Goal: Information Seeking & Learning: Learn about a topic

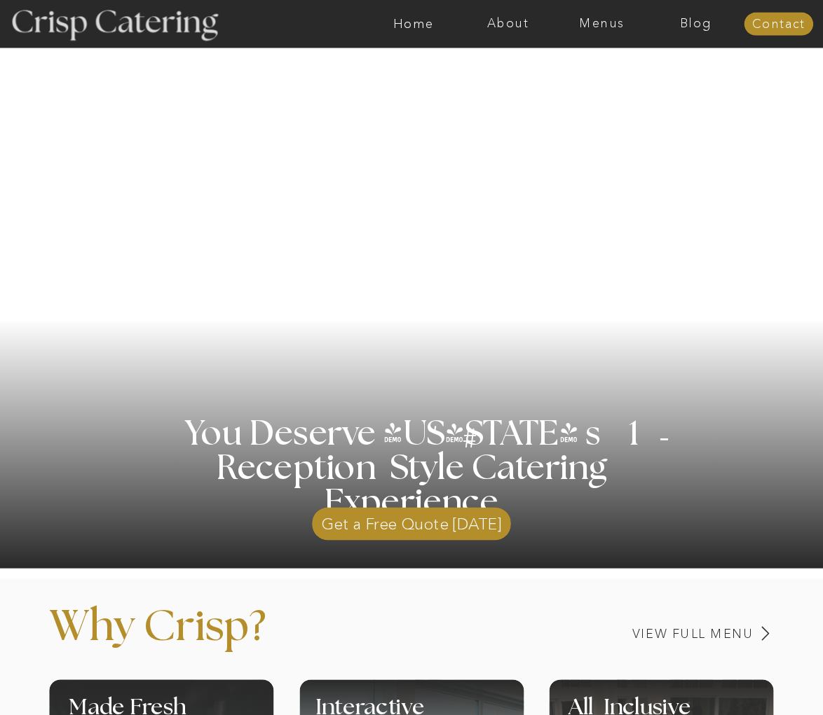
click at [734, 569] on div at bounding box center [412, 574] width 1116 height 11
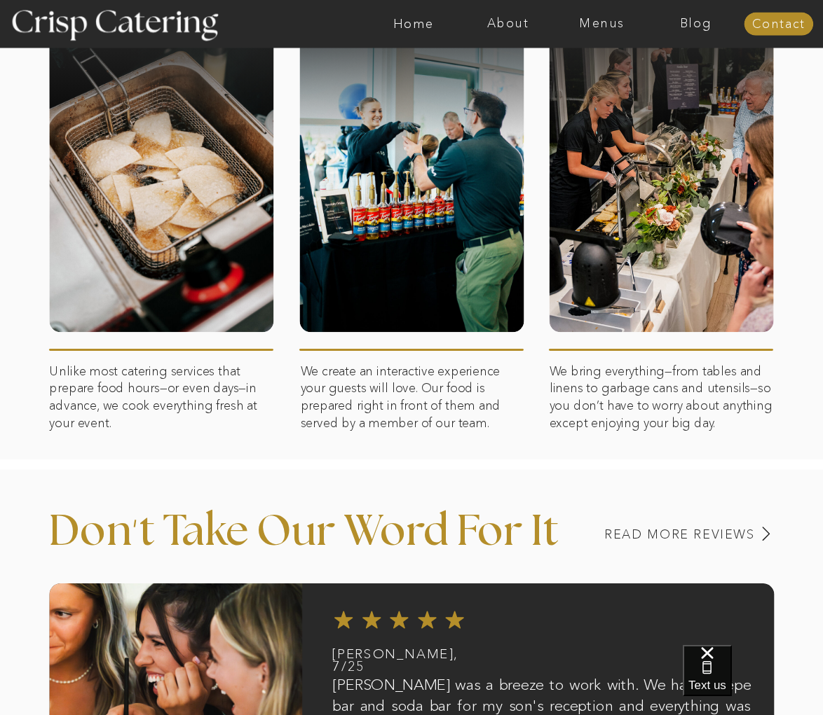
click at [735, 95] on div at bounding box center [661, 79] width 224 height 142
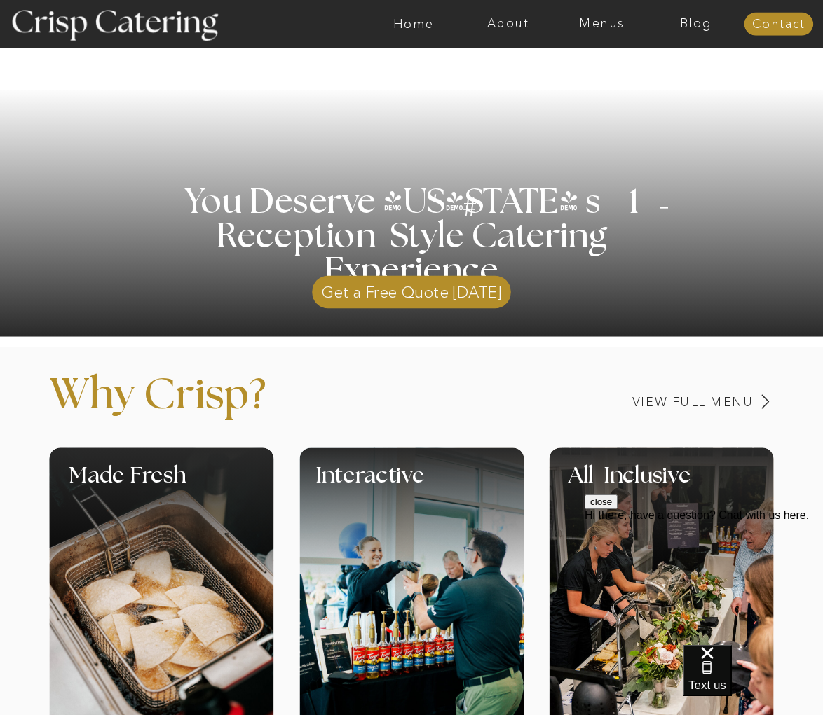
scroll to position [234, 0]
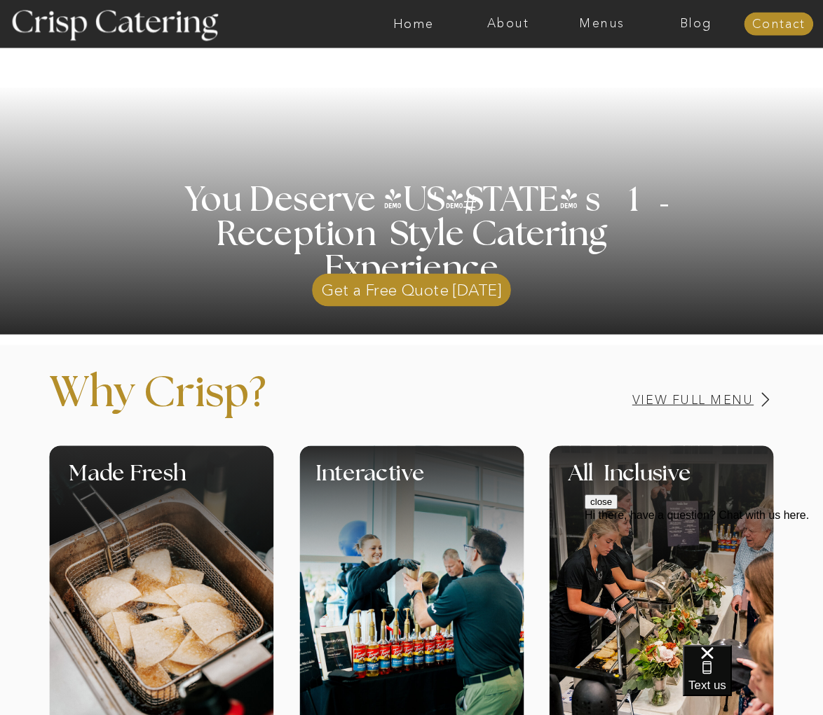
click at [675, 400] on h3 "View Full Menu" at bounding box center [644, 400] width 217 height 13
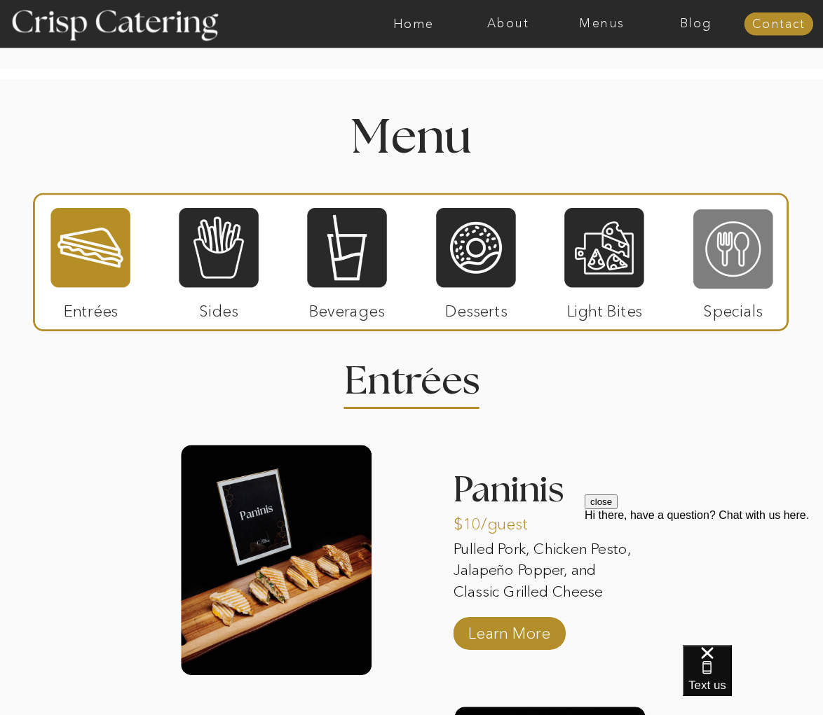
click at [715, 247] on div at bounding box center [732, 249] width 79 height 82
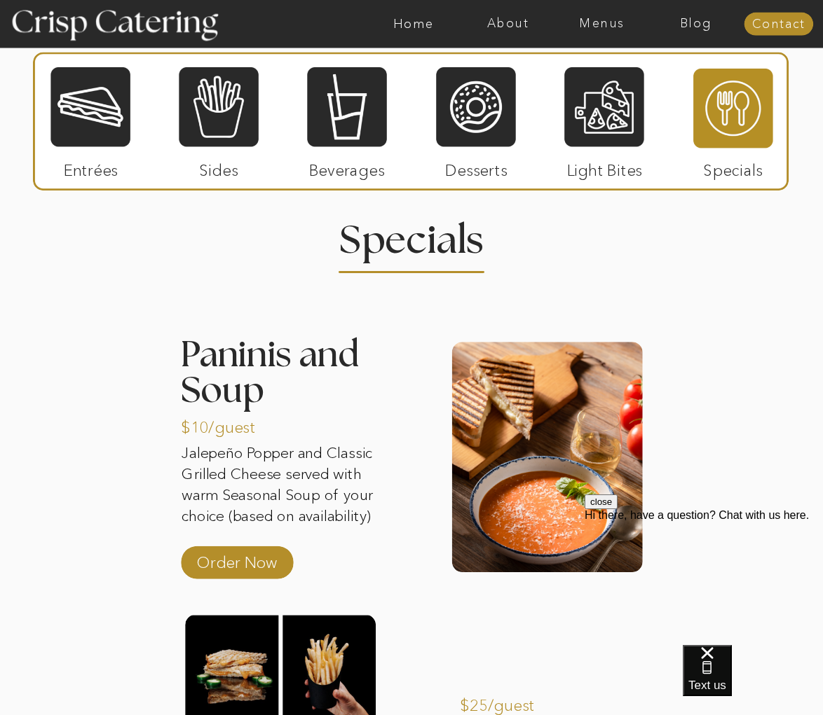
scroll to position [1658, 0]
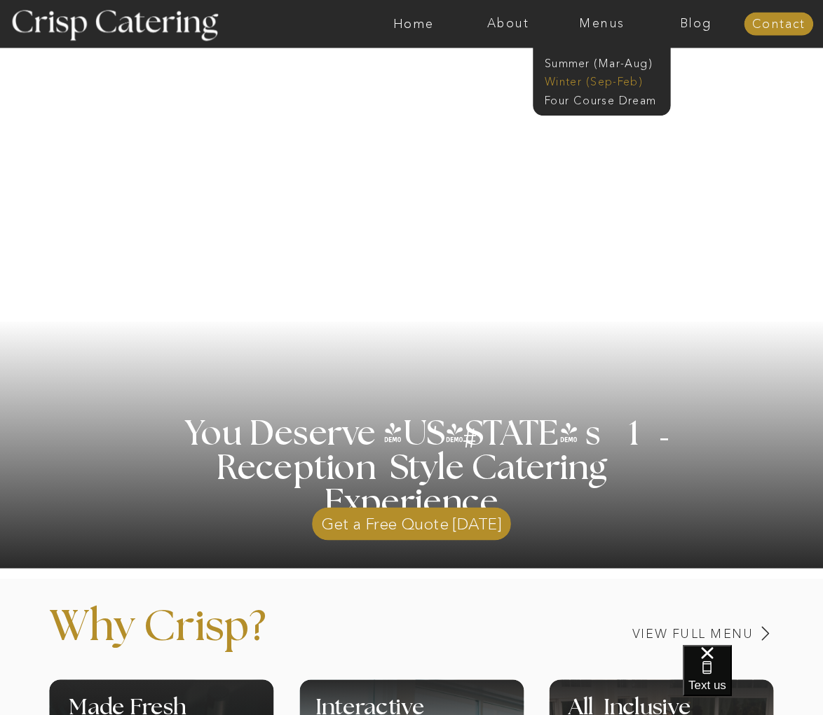
click at [615, 81] on nav "Winter (Sep-Feb)" at bounding box center [600, 80] width 112 height 13
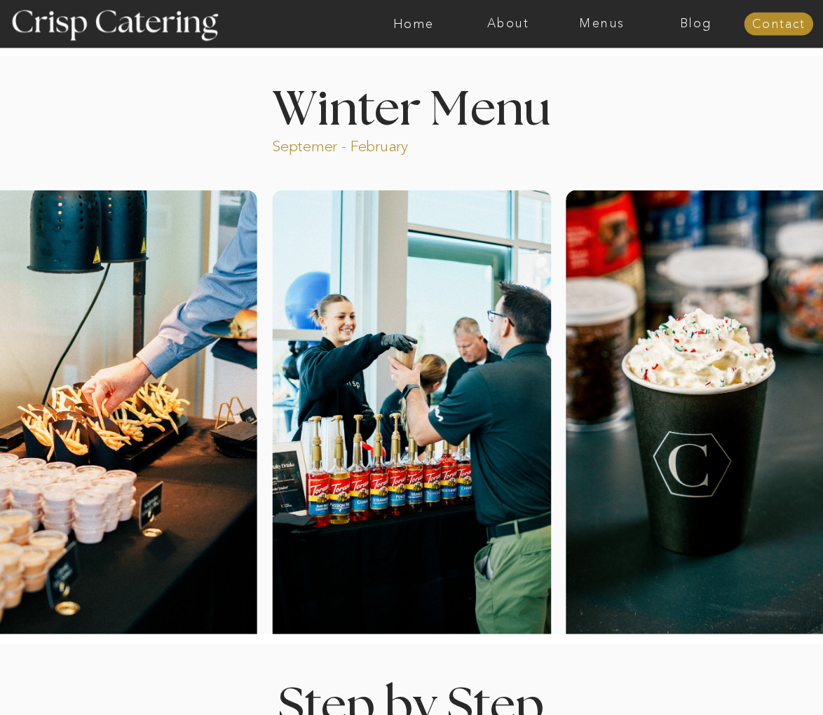
click at [606, 26] on nav "Menus" at bounding box center [601, 24] width 94 height 14
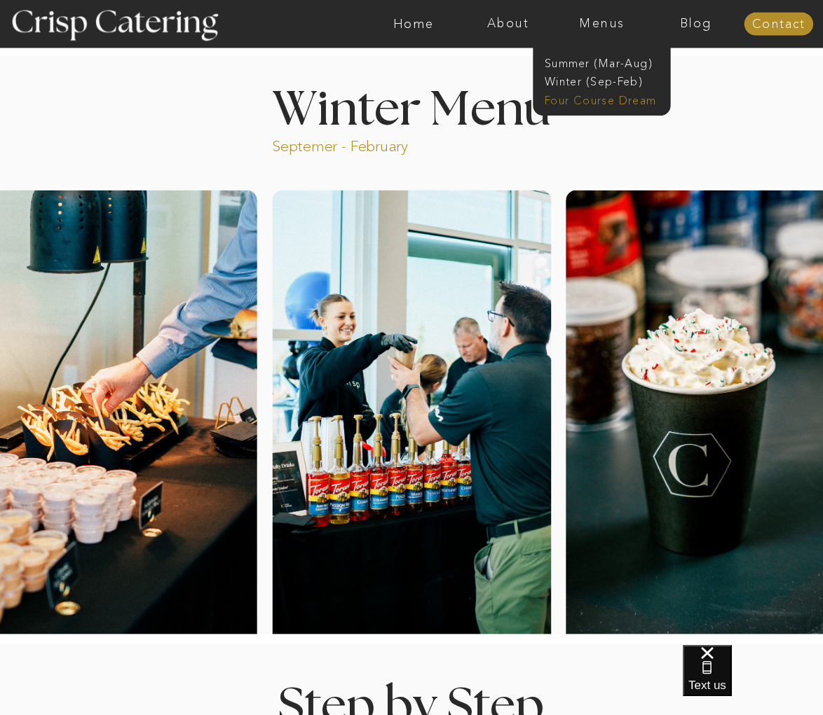
click at [614, 101] on nav "Four Course Dream" at bounding box center [605, 99] width 123 height 13
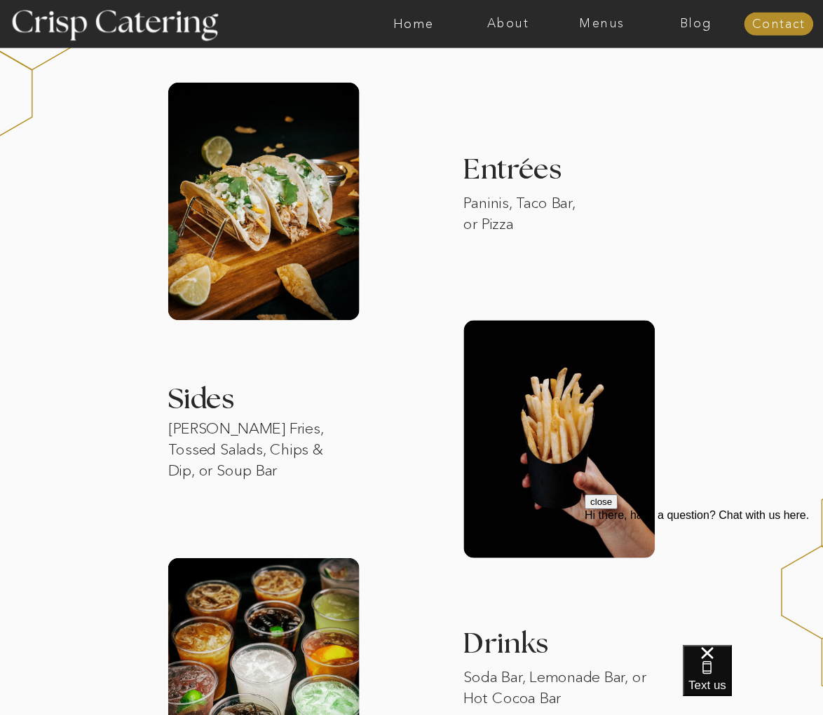
scroll to position [1234, 0]
